Goal: Task Accomplishment & Management: Manage account settings

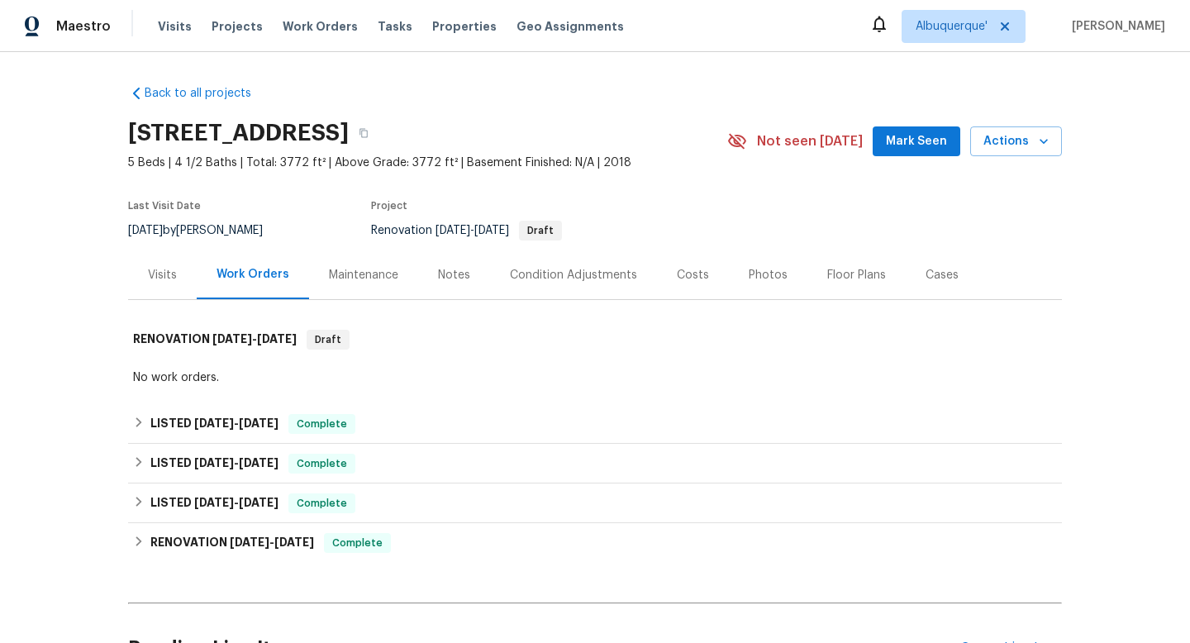
click at [362, 283] on div "Maintenance" at bounding box center [363, 274] width 109 height 49
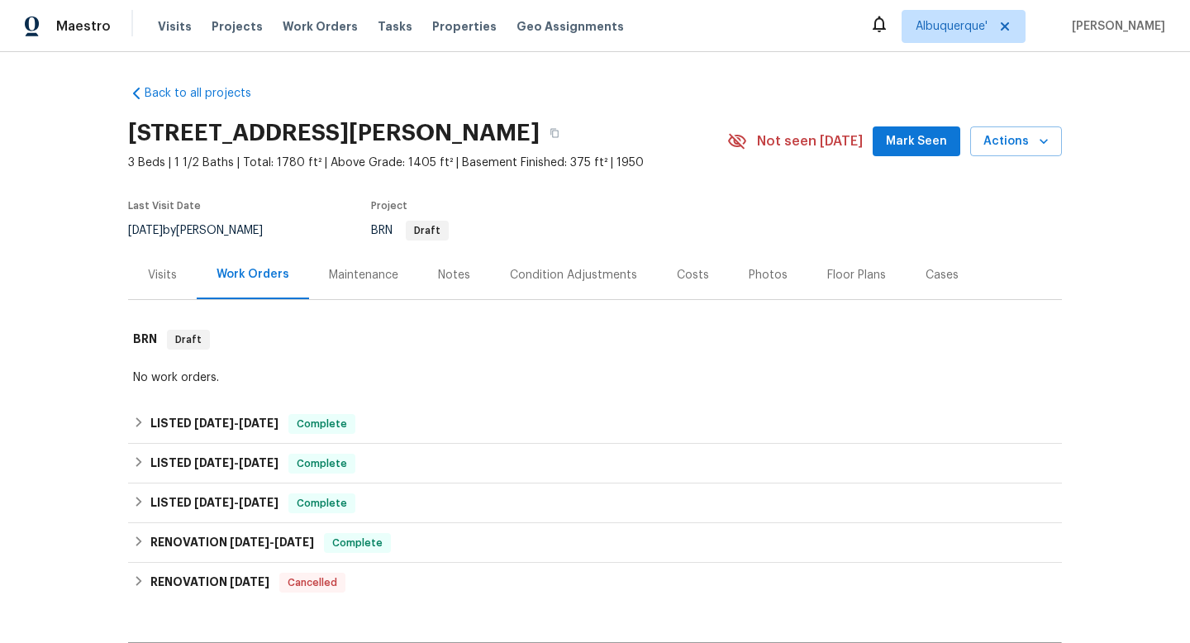
click at [373, 277] on div "Maintenance" at bounding box center [363, 275] width 69 height 17
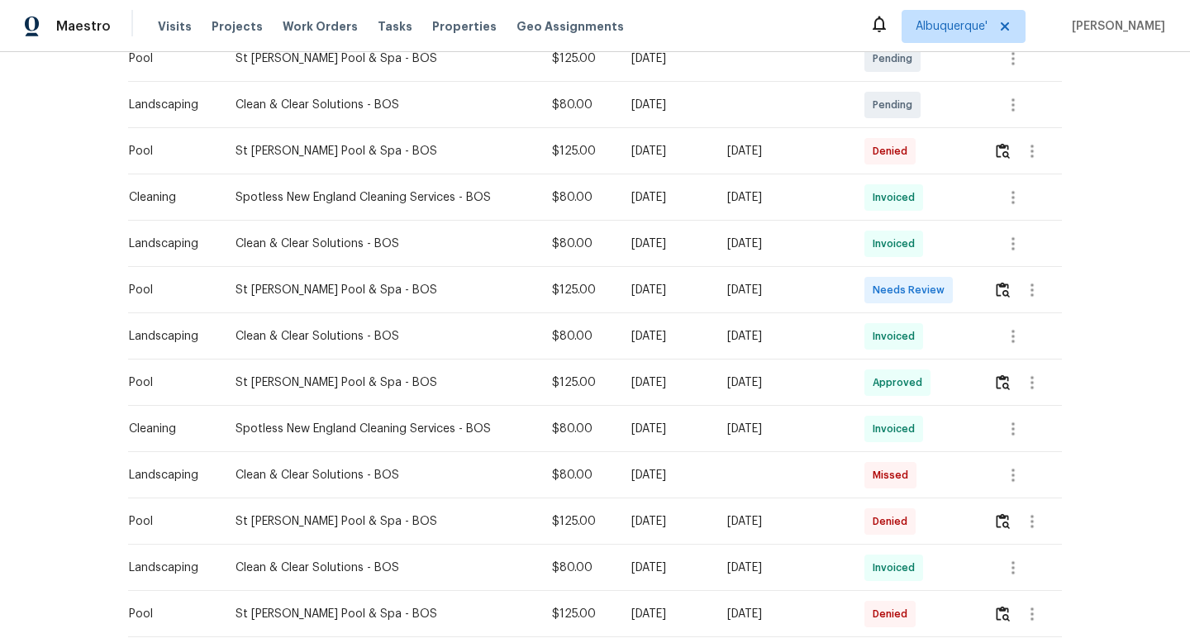
scroll to position [516, 0]
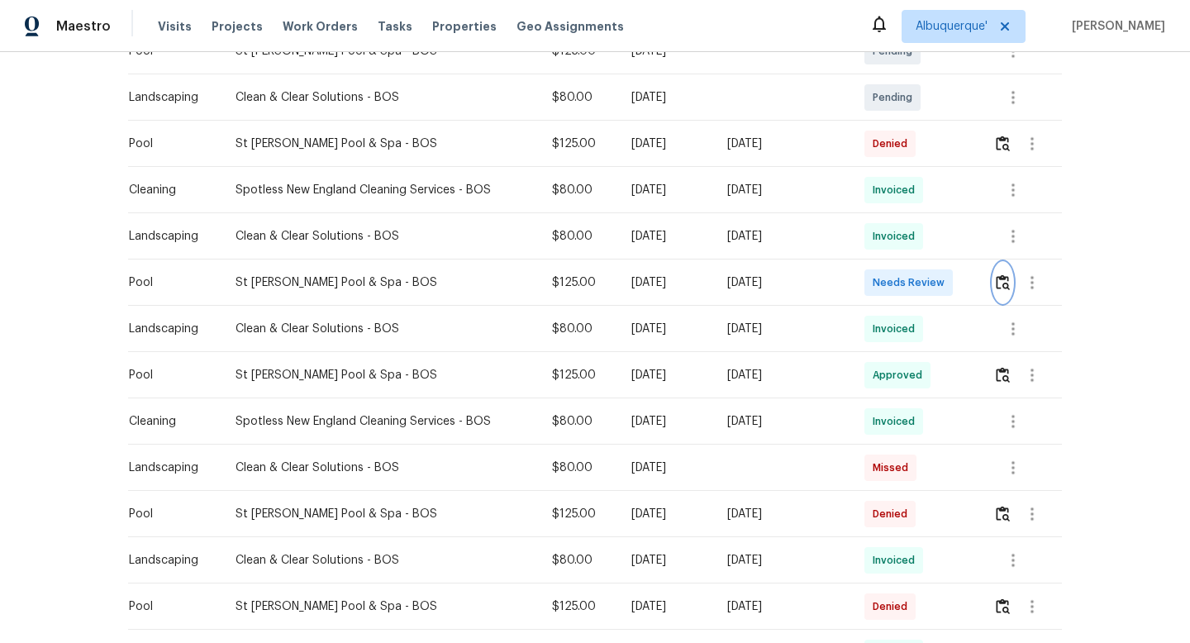
click at [1008, 288] on img "button" at bounding box center [1003, 282] width 14 height 16
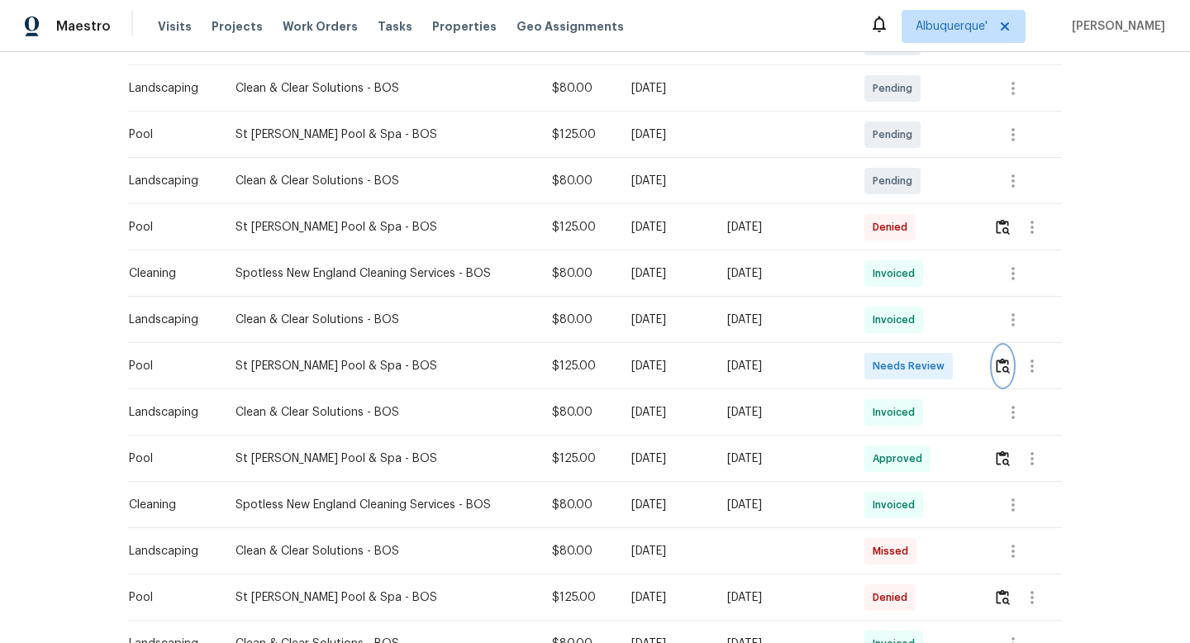
scroll to position [397, 0]
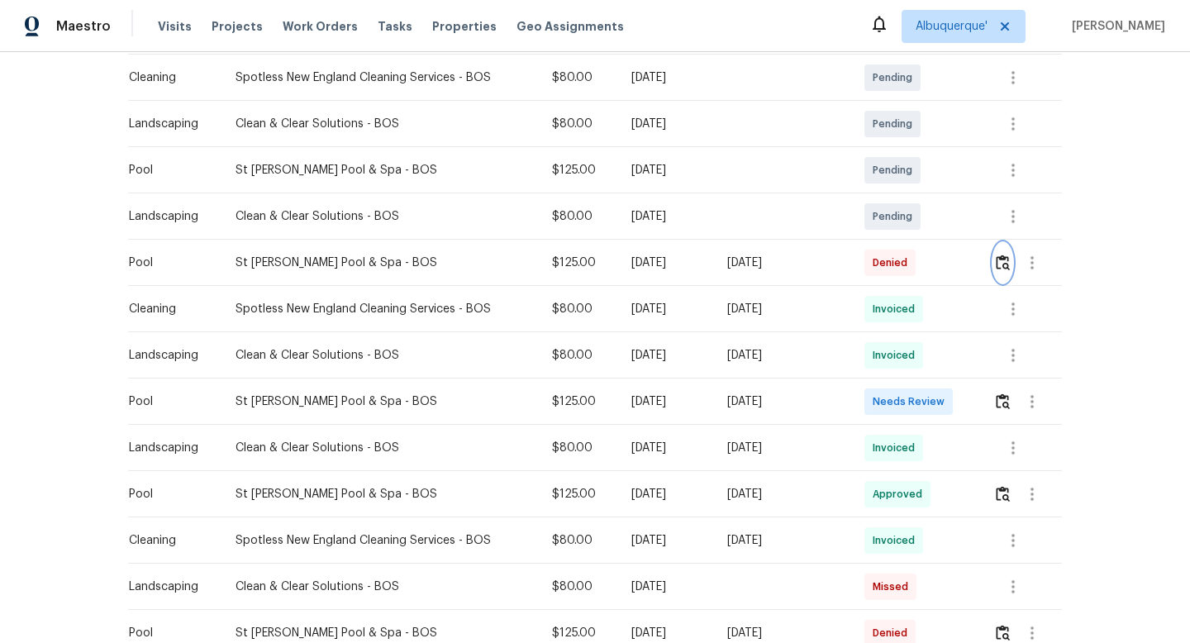
click at [1008, 270] on button "button" at bounding box center [1002, 263] width 19 height 40
click at [1012, 272] on button "button" at bounding box center [1002, 263] width 19 height 40
click at [998, 407] on button "button" at bounding box center [1002, 402] width 19 height 40
click at [1011, 410] on button "button" at bounding box center [1002, 402] width 19 height 40
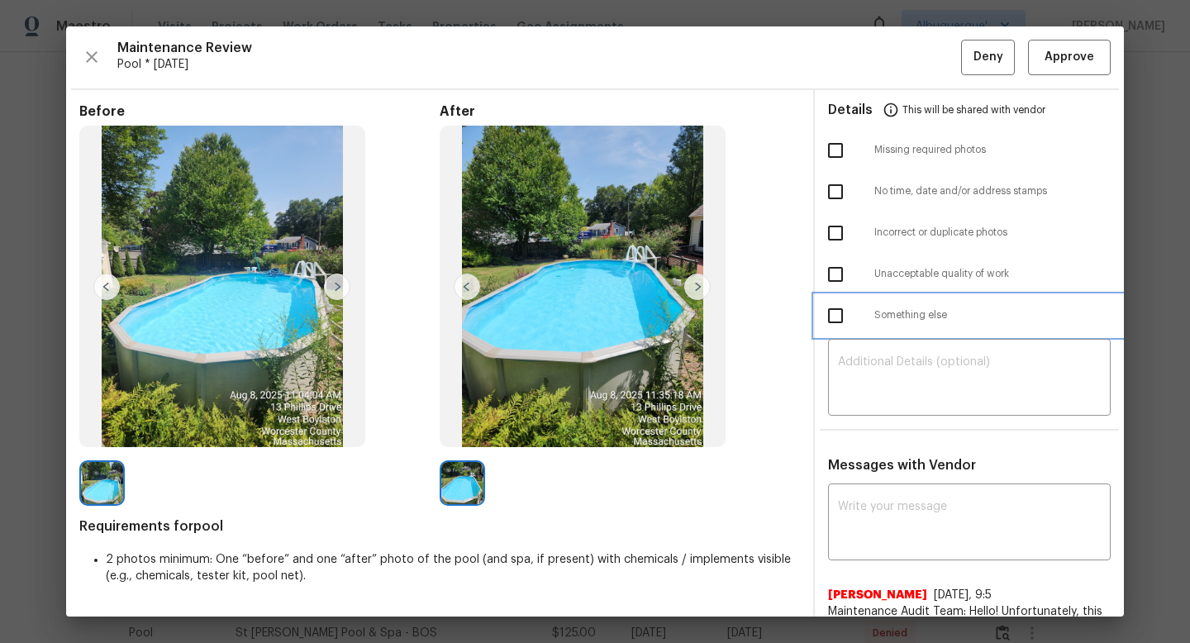
click at [1112, 308] on div "Something else" at bounding box center [969, 315] width 309 height 41
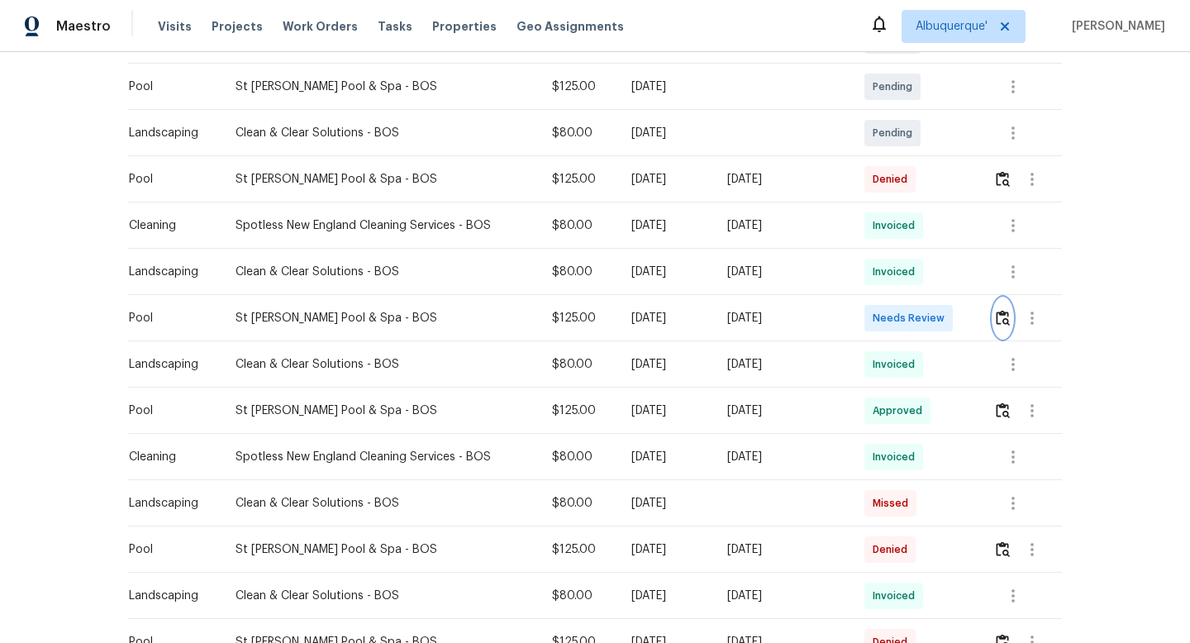
scroll to position [465, 0]
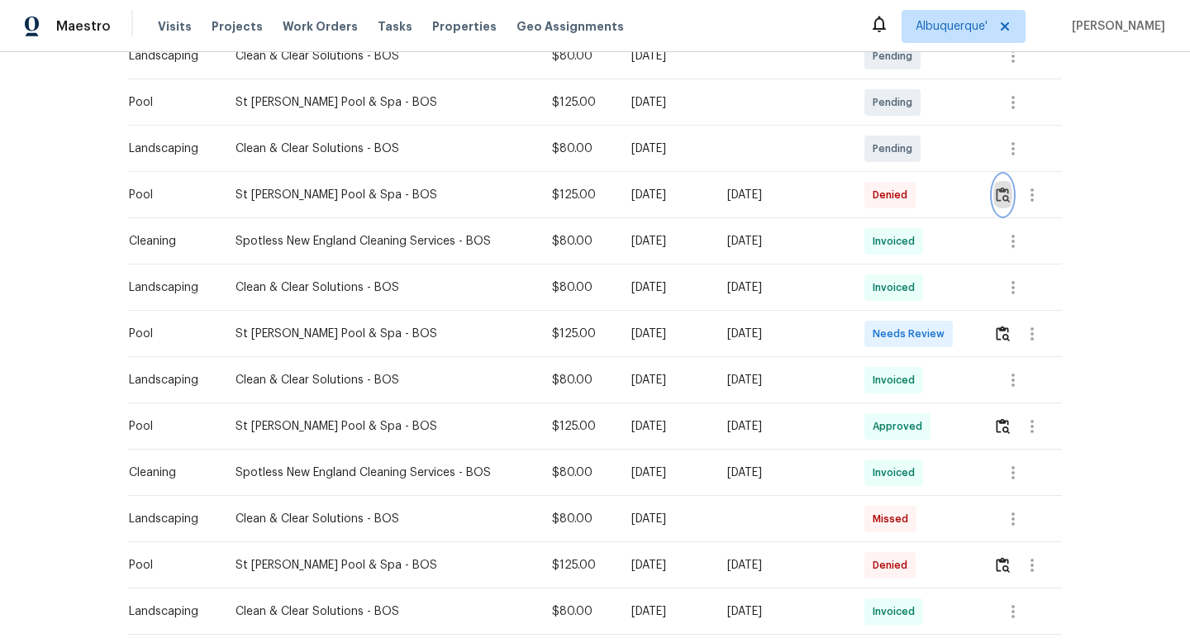
click at [1008, 193] on img "button" at bounding box center [1003, 195] width 14 height 16
click at [1006, 338] on img "button" at bounding box center [1003, 334] width 14 height 16
